Goal: Find specific page/section: Find specific page/section

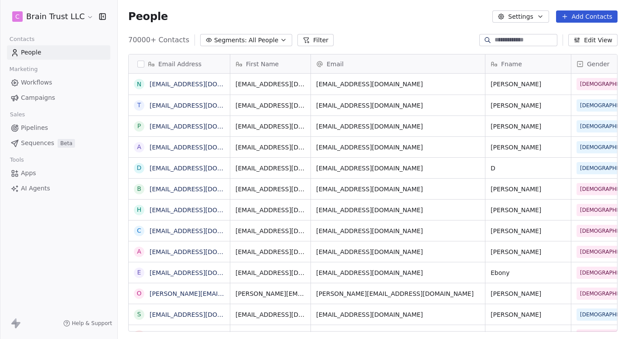
scroll to position [299, 510]
click at [33, 95] on span "Campaigns" at bounding box center [38, 97] width 34 height 9
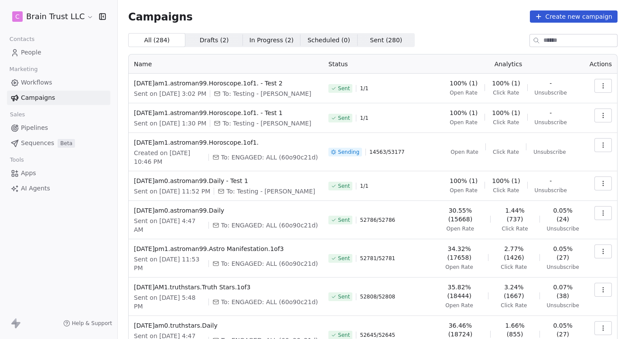
click at [34, 50] on span "People" at bounding box center [31, 52] width 21 height 9
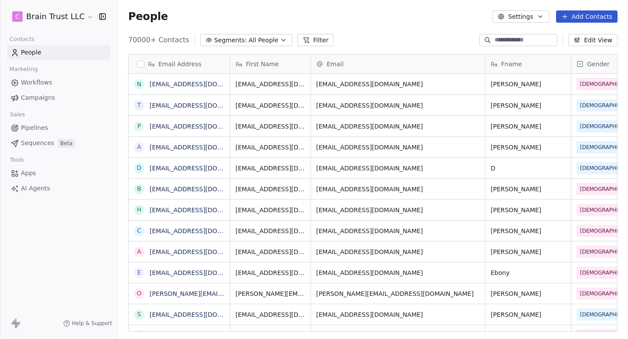
click at [46, 97] on span "Campaigns" at bounding box center [38, 97] width 34 height 9
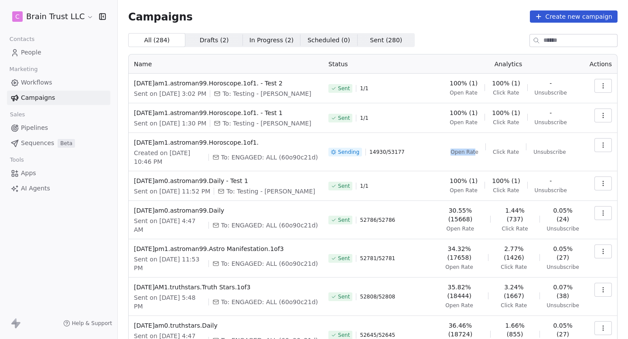
drag, startPoint x: 453, startPoint y: 151, endPoint x: 479, endPoint y: 151, distance: 26.6
click at [479, 151] on div "Open Rate Click Rate Unsubscribe" at bounding box center [509, 146] width 142 height 17
click at [479, 151] on div "6.39% (900) Open Rate" at bounding box center [461, 146] width 38 height 17
drag, startPoint x: 479, startPoint y: 151, endPoint x: 456, endPoint y: 151, distance: 23.1
click at [456, 151] on div "6.39% (900) Open Rate" at bounding box center [461, 146] width 38 height 17
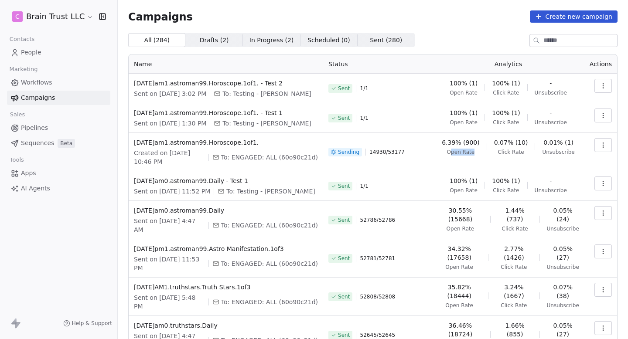
click at [456, 151] on span "Open Rate" at bounding box center [461, 152] width 28 height 7
click at [36, 57] on span "People" at bounding box center [31, 52] width 21 height 9
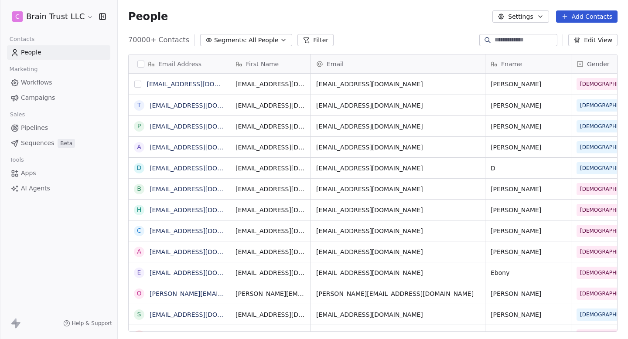
scroll to position [299, 510]
click at [57, 98] on link "Campaigns" at bounding box center [58, 98] width 103 height 14
